Goal: Consume media (video, audio): Watch videos, listen to music or podcasts

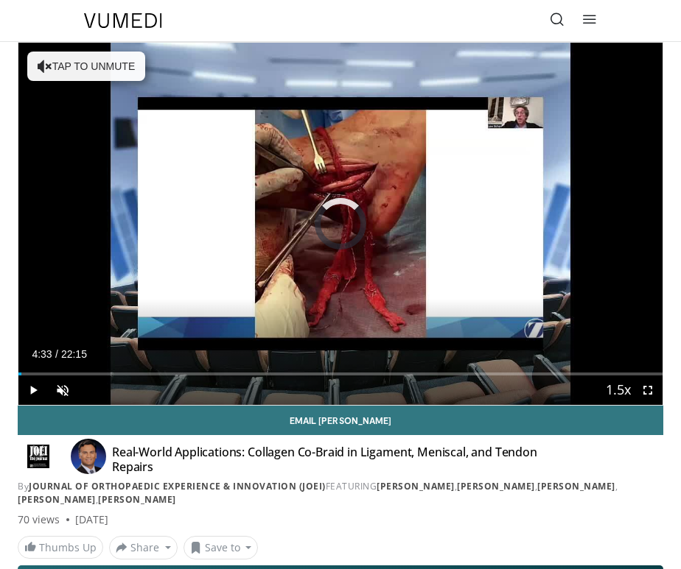
click at [150, 371] on div "Loaded : 0.00% 00:05 04:33" at bounding box center [340, 369] width 644 height 14
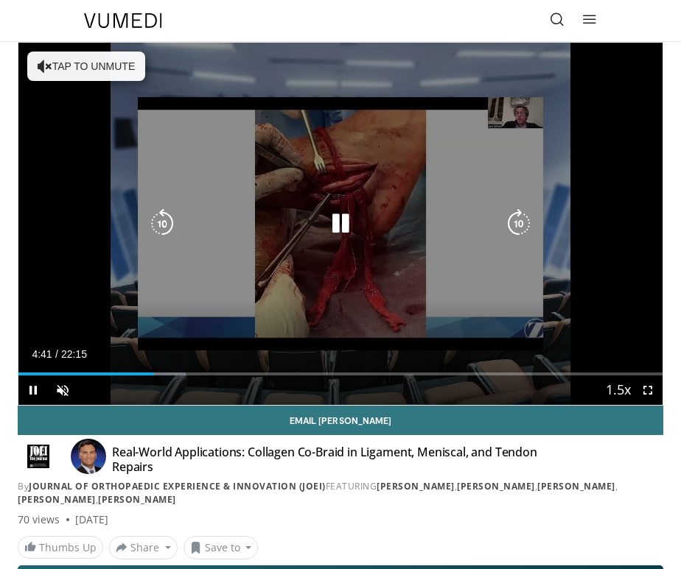
click at [57, 74] on button "Tap to unmute" at bounding box center [86, 66] width 118 height 29
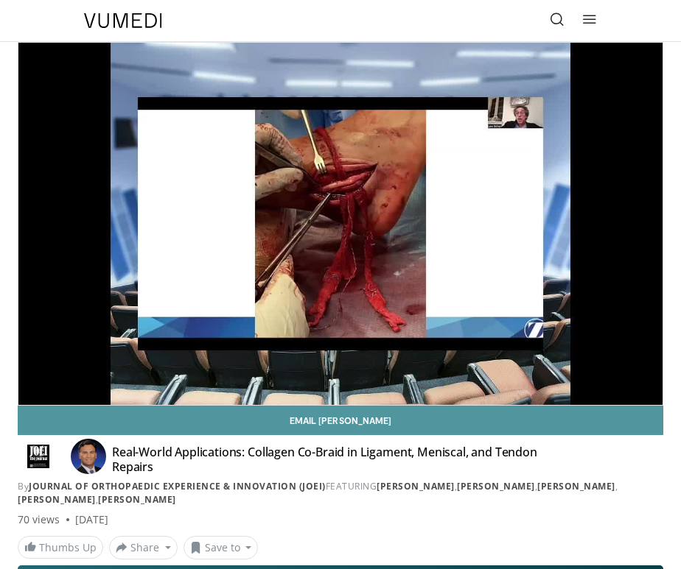
click at [396, 407] on link "Email [PERSON_NAME]" at bounding box center [340, 420] width 645 height 29
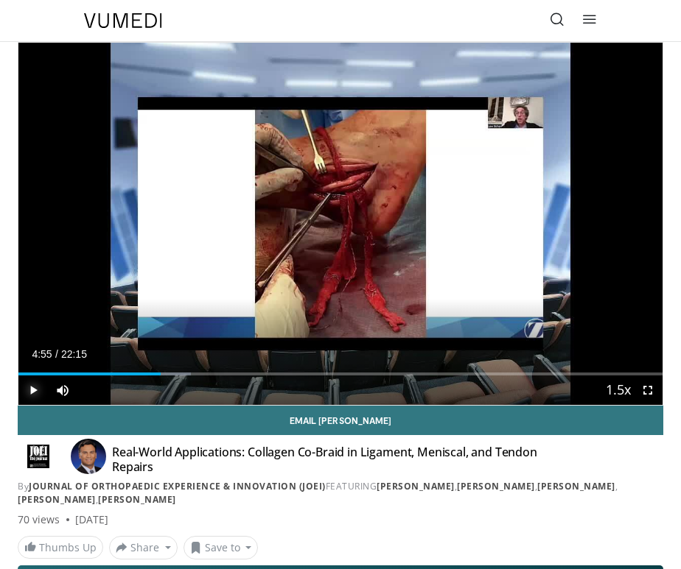
click at [32, 390] on span "Video Player" at bounding box center [32, 390] width 29 height 29
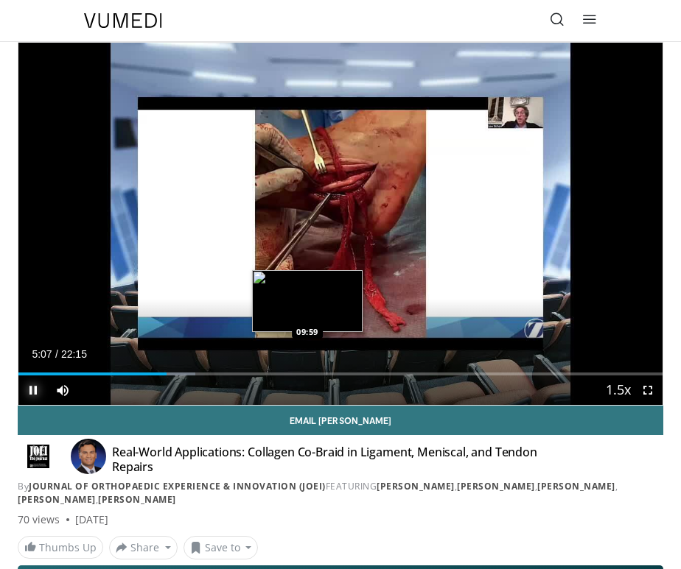
click at [308, 371] on div "Loaded : 27.48% 05:07 09:59" at bounding box center [340, 369] width 644 height 14
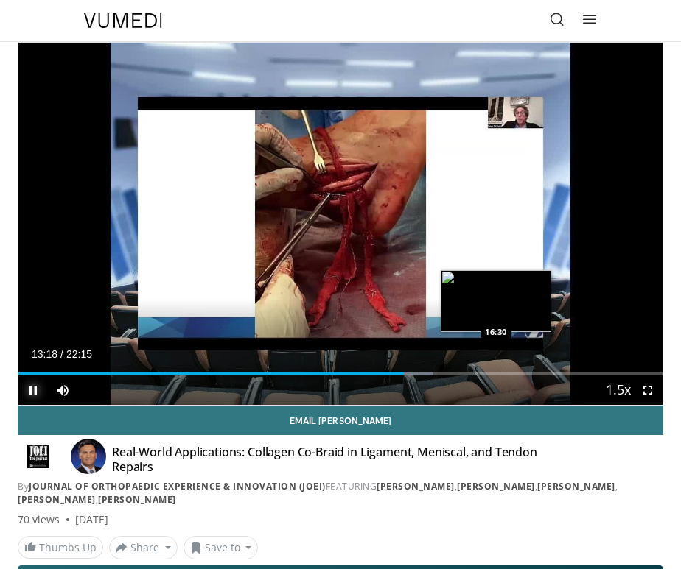
click at [496, 368] on div "Loaded : 64.45% 13:18 16:30" at bounding box center [340, 369] width 644 height 14
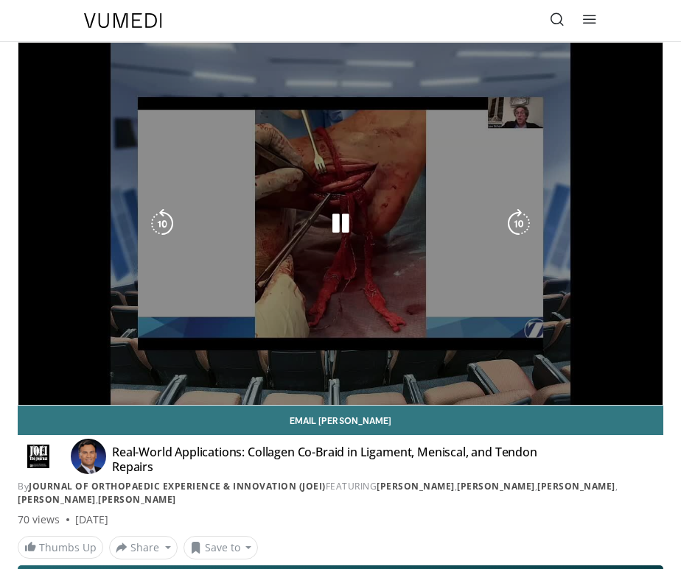
drag, startPoint x: 540, startPoint y: 368, endPoint x: 203, endPoint y: 119, distance: 418.3
click at [203, 119] on div "10 seconds Tap to unmute" at bounding box center [340, 224] width 644 height 362
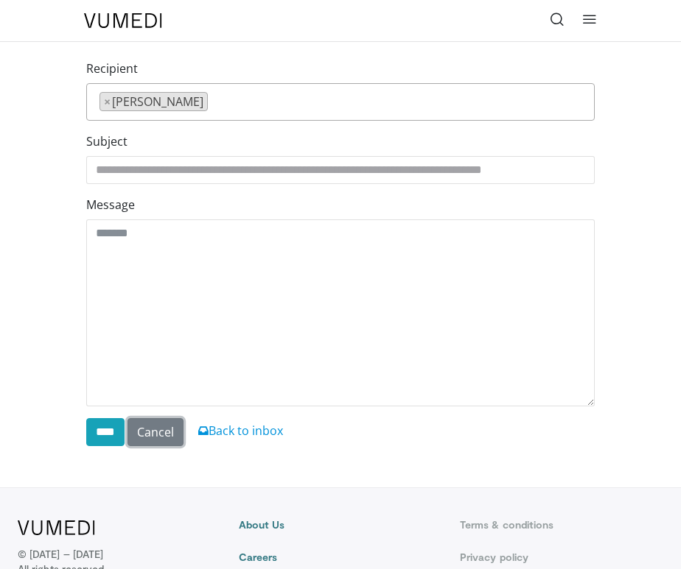
click at [175, 437] on link "Cancel" at bounding box center [155, 432] width 56 height 28
